Goal: Find specific page/section: Find specific page/section

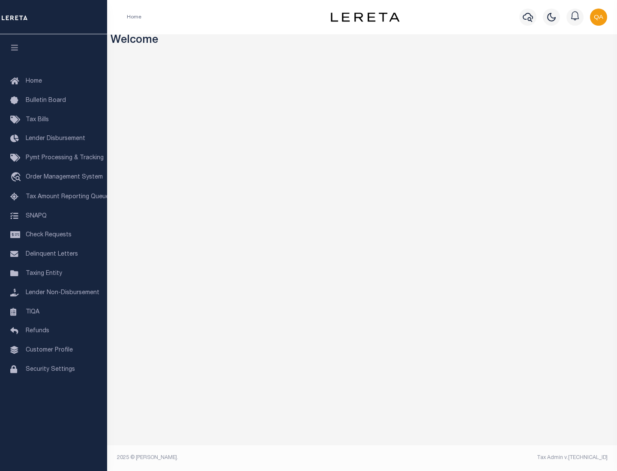
click at [54, 312] on link "TIQA" at bounding box center [53, 312] width 107 height 19
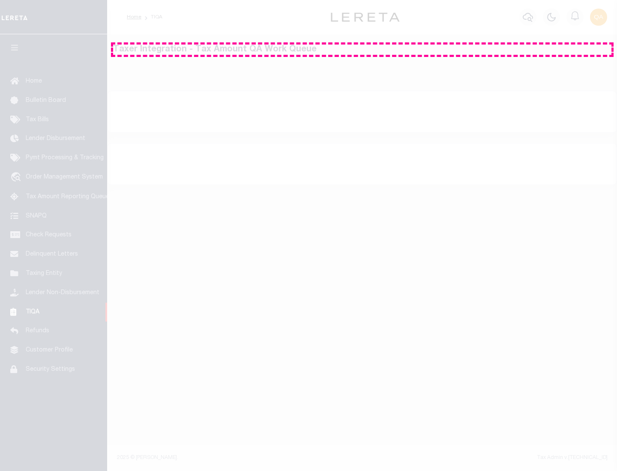
select select "200"
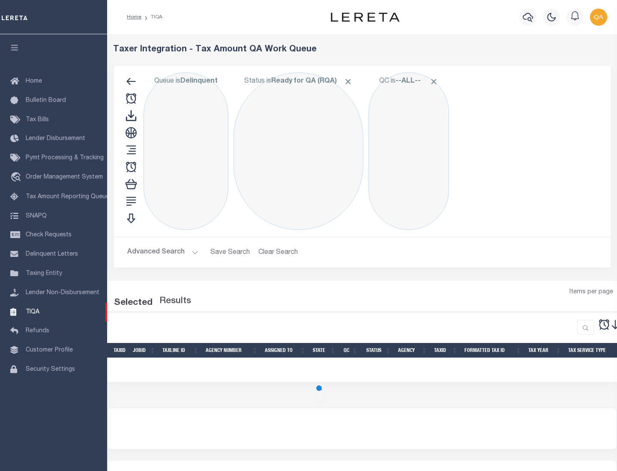
select select "200"
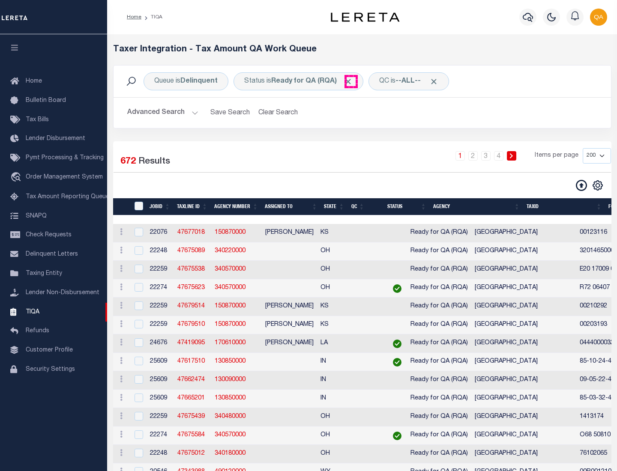
click at [351, 81] on span "Click to Remove" at bounding box center [348, 81] width 9 height 9
